Goal: Task Accomplishment & Management: Use online tool/utility

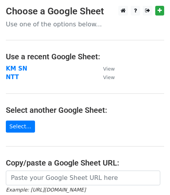
click at [73, 98] on main "Choose a Google Sheet Use one of the options below... Use a recent Google Sheet…" at bounding box center [85, 130] width 170 height 249
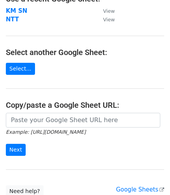
scroll to position [64, 0]
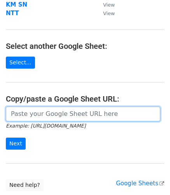
click at [44, 110] on input "url" at bounding box center [83, 114] width 154 height 15
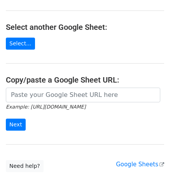
scroll to position [88, 0]
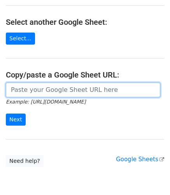
click at [57, 89] on input "url" at bounding box center [83, 90] width 154 height 15
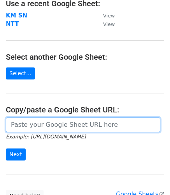
scroll to position [52, 0]
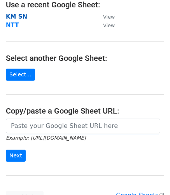
click at [17, 16] on strong "KM SN" at bounding box center [16, 16] width 21 height 7
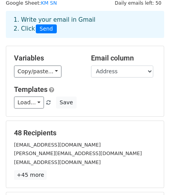
scroll to position [29, 0]
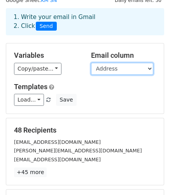
click at [109, 70] on select "STT Tên Address" at bounding box center [122, 69] width 62 height 12
click at [91, 63] on select "STT Tên Address" at bounding box center [122, 69] width 62 height 12
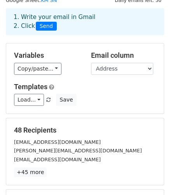
click at [111, 87] on h5 "Templates" at bounding box center [85, 87] width 142 height 9
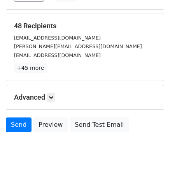
scroll to position [135, 0]
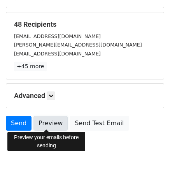
click at [51, 120] on link "Preview" at bounding box center [50, 123] width 34 height 15
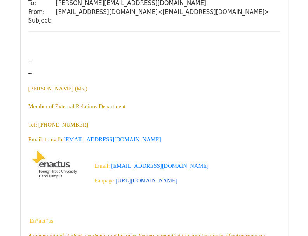
scroll to position [425, 0]
